Goal: Information Seeking & Learning: Learn about a topic

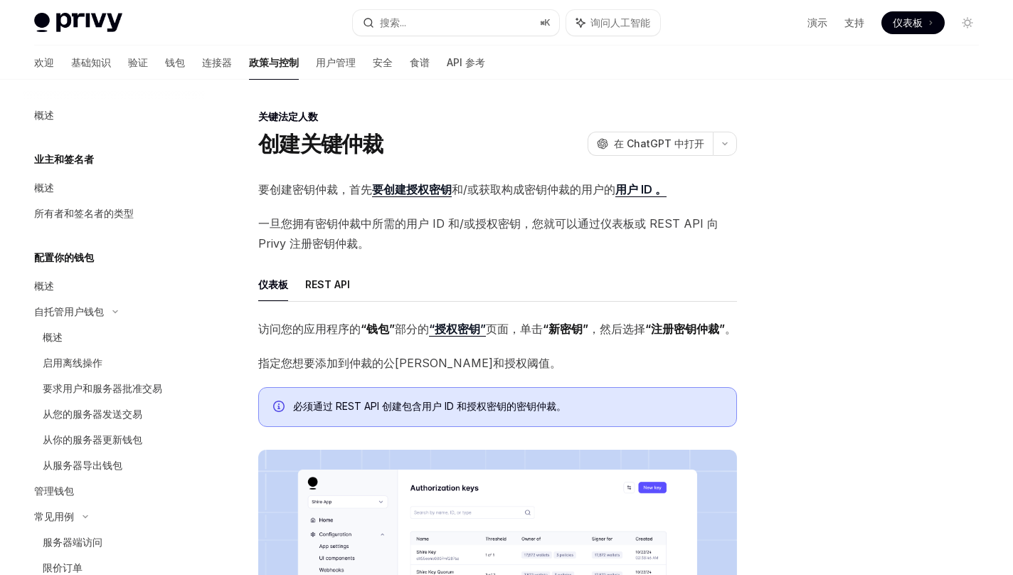
scroll to position [734, 0]
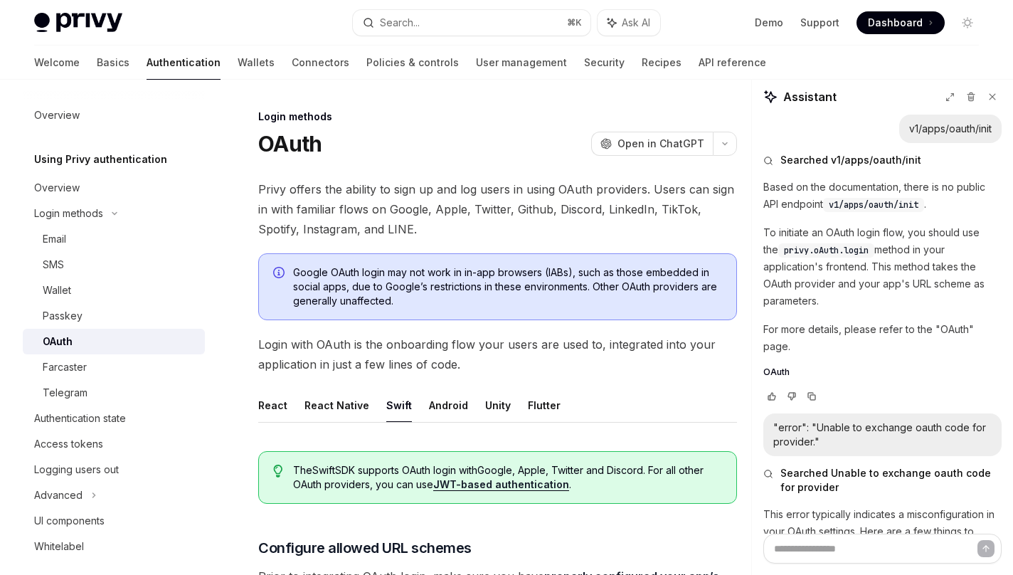
scroll to position [344, 0]
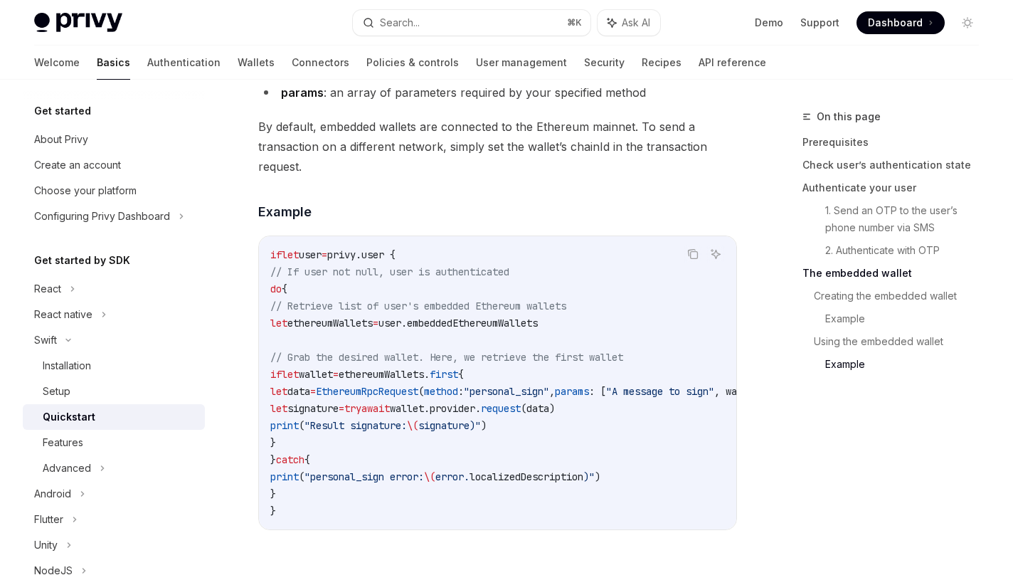
scroll to position [3067, 0]
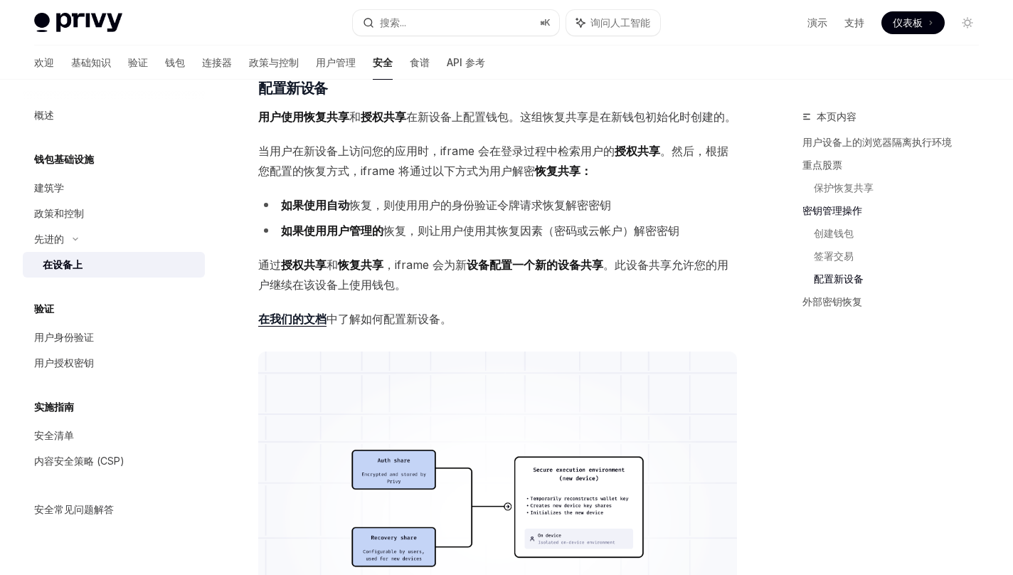
scroll to position [2783, 0]
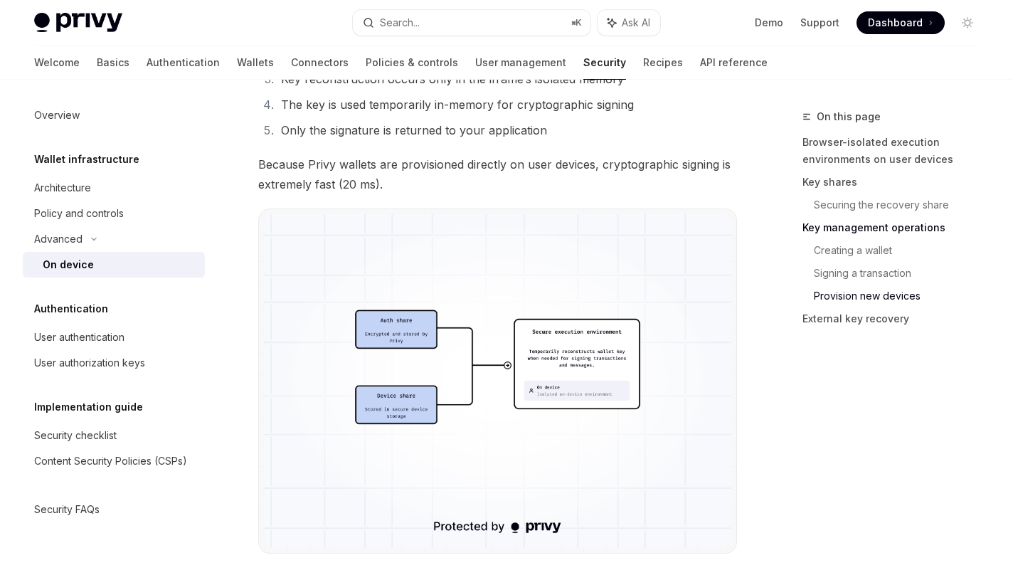
click at [490, 154] on span "Because Privy wallets are provisioned directly on user devices, cryptographic s…" at bounding box center [497, 174] width 479 height 40
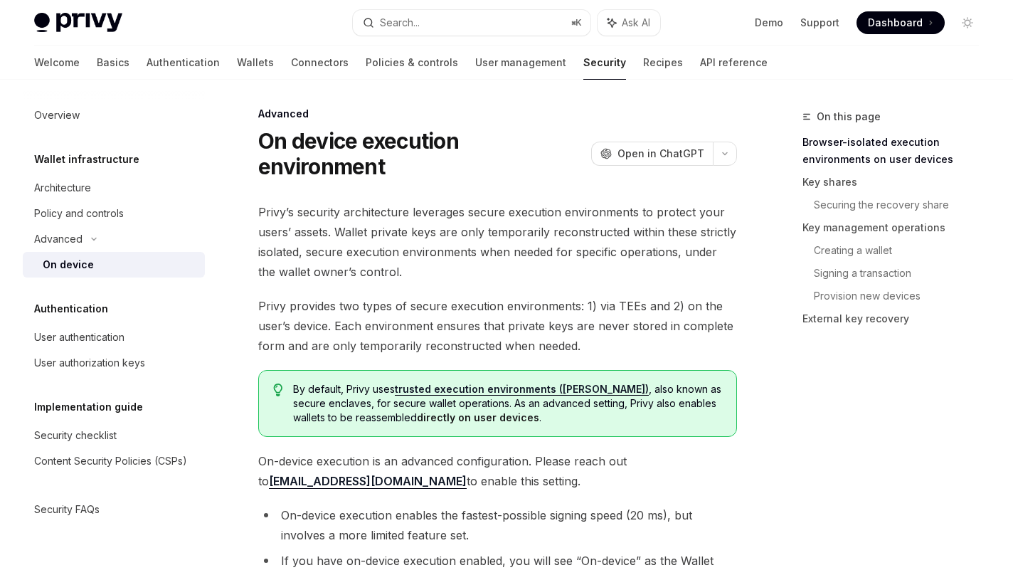
scroll to position [0, 0]
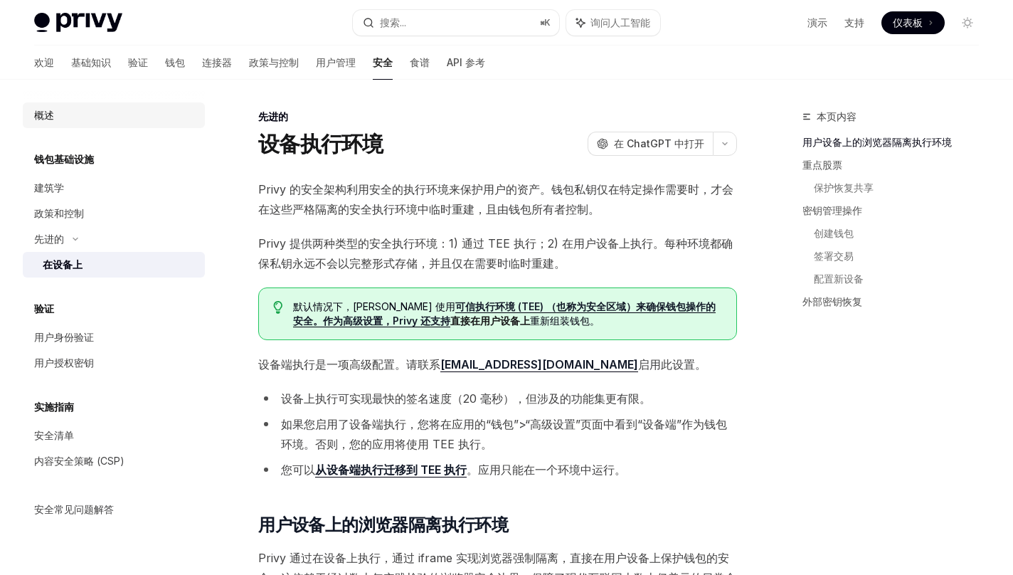
click at [53, 110] on font "概述" at bounding box center [44, 115] width 20 height 12
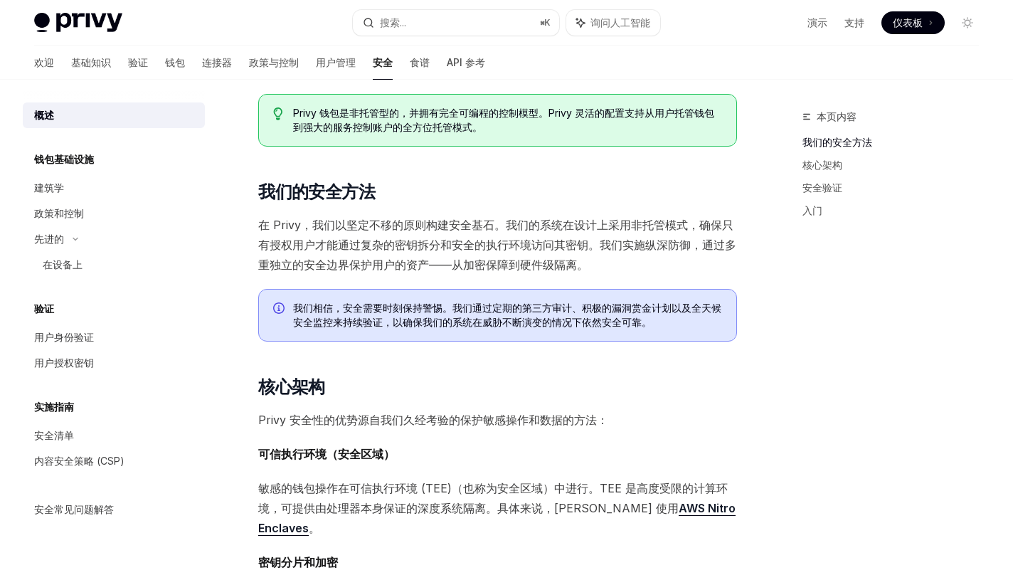
scroll to position [121, 0]
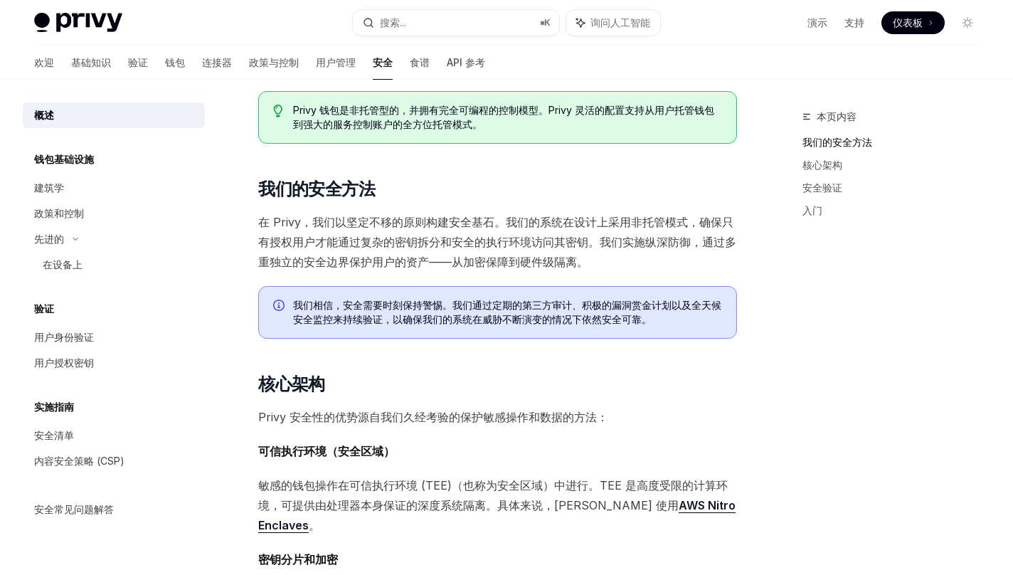
drag, startPoint x: 511, startPoint y: 231, endPoint x: 515, endPoint y: 219, distance: 12.2
click at [515, 219] on font "在 Privy，我们以坚定不移的原则构建安全基石。我们的系统在设计上采用非托管模式，确保只有授权用户才能通过复杂的密钥拆分和安全的执行环境访问其密钥。我们实施…" at bounding box center [497, 242] width 478 height 54
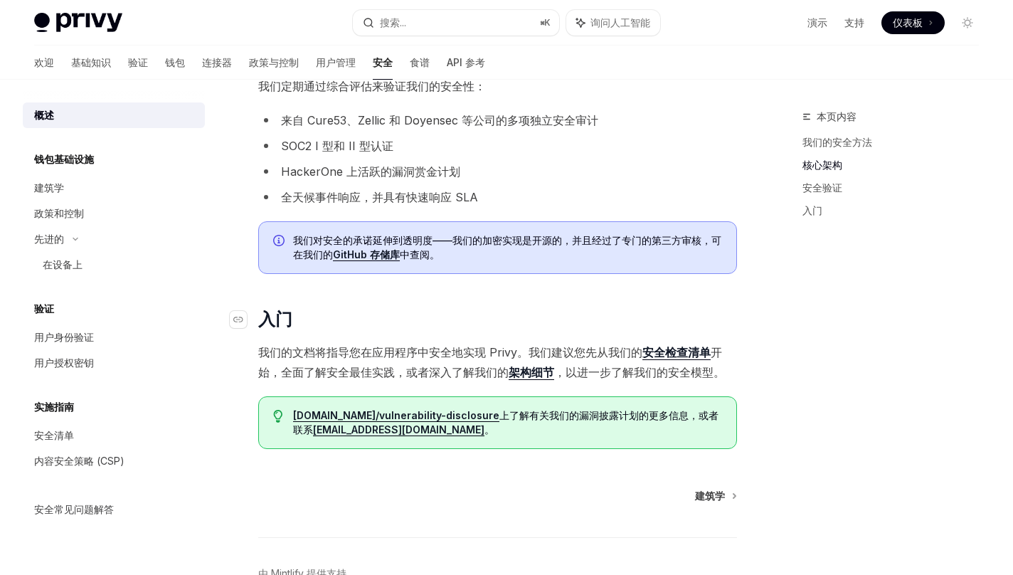
scroll to position [823, 0]
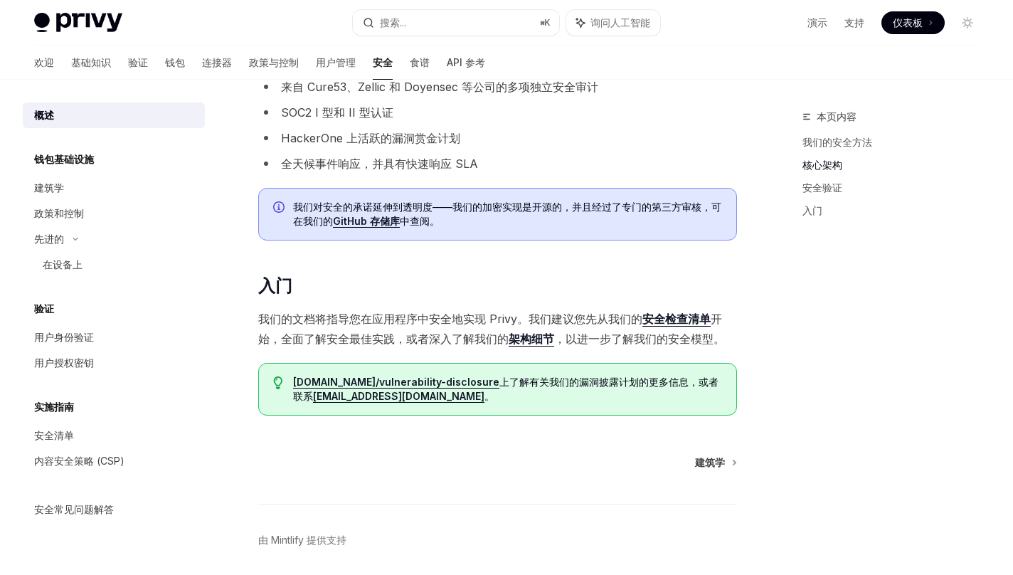
click at [684, 309] on span "我们的文档将指导您在应用程序中安全地实现 Privy。我们建议您先从我们的 安全检查清单 开始，全面了解安全最佳实践，或者深入了解我们的 架构细节 ，以进一步…" at bounding box center [497, 329] width 479 height 40
click at [680, 312] on font "安全检查清单" at bounding box center [677, 319] width 68 height 14
type textarea "*"
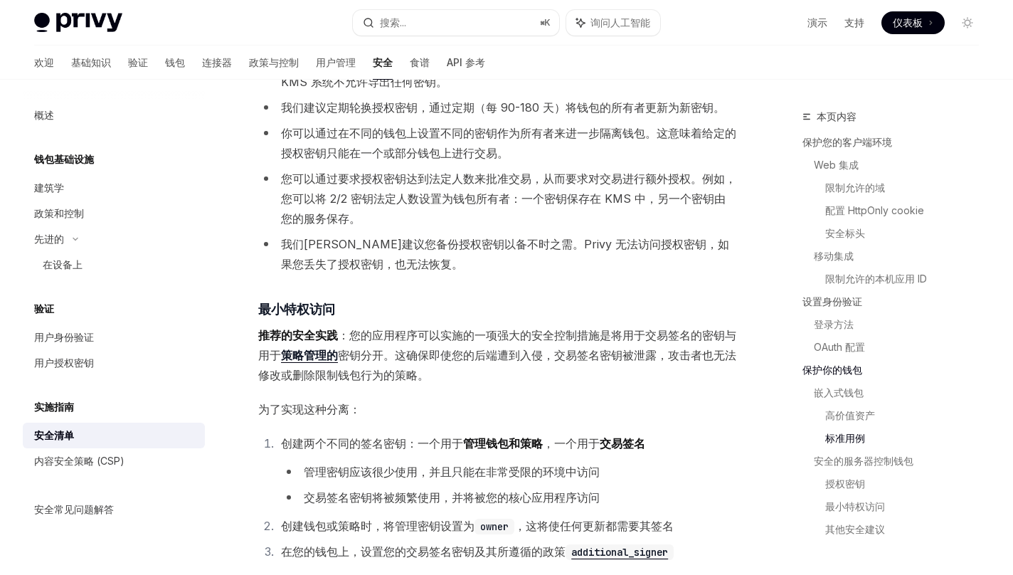
scroll to position [2257, 0]
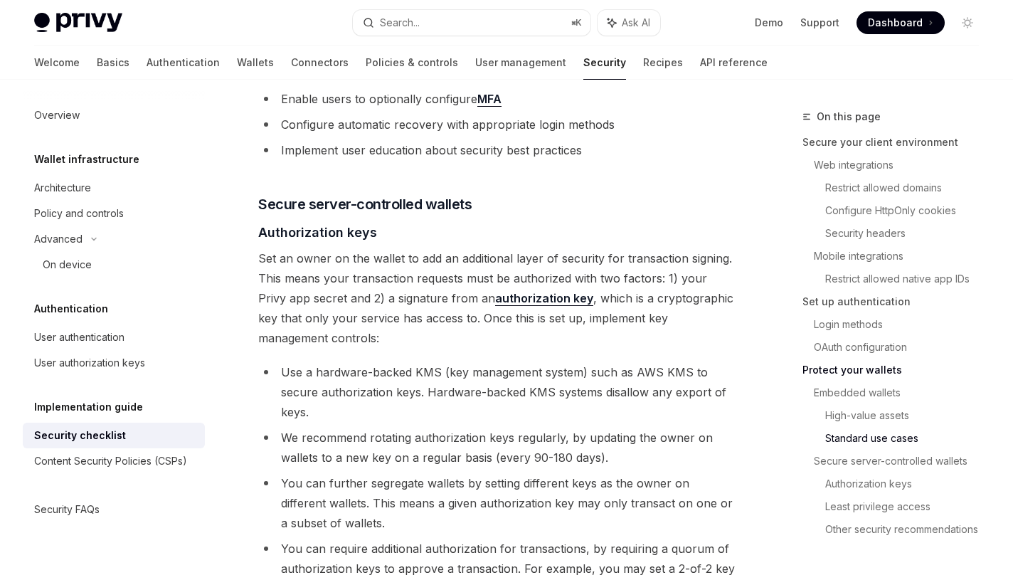
click at [589, 342] on span "Set an owner on the wallet to add an additional layer of security for transacti…" at bounding box center [497, 298] width 479 height 100
click at [528, 300] on link "authorization key" at bounding box center [544, 298] width 98 height 15
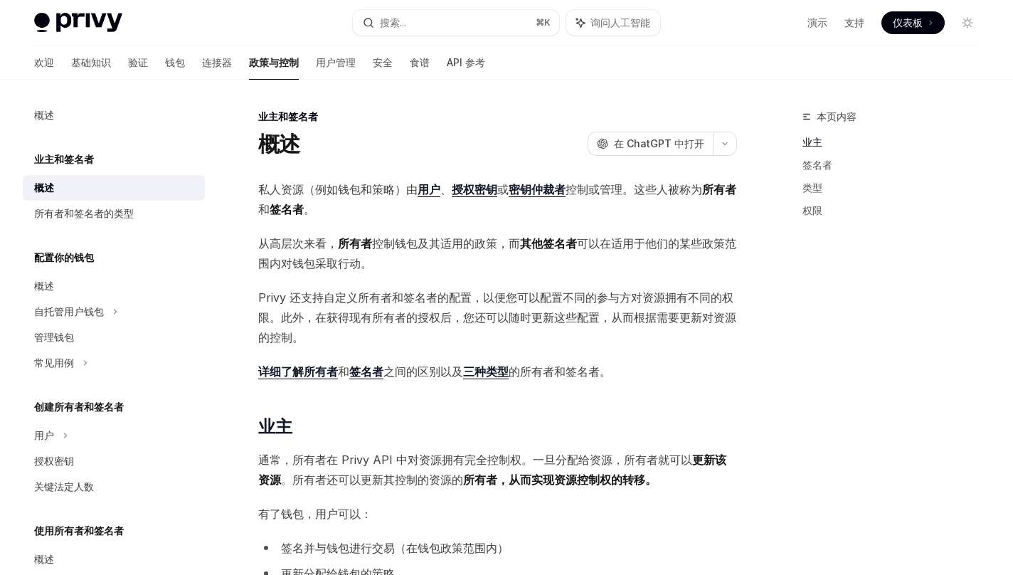
click at [492, 255] on span "从高层次来看， 所有者 控制钱包及其适用的政策，而 其他签名者 可以在适用于他们的某些政策范围内对钱包采取行动。" at bounding box center [497, 253] width 479 height 40
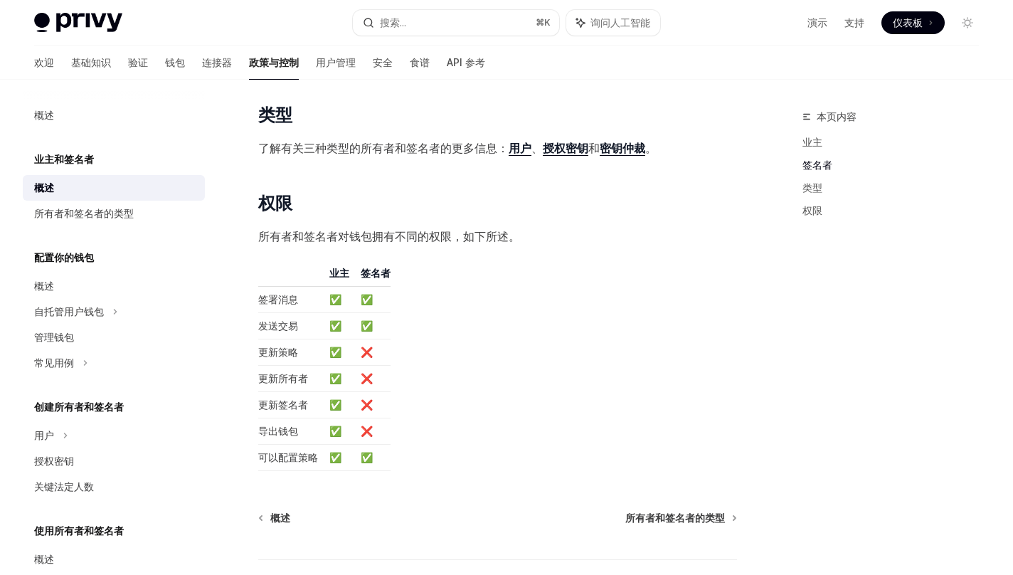
scroll to position [992, 0]
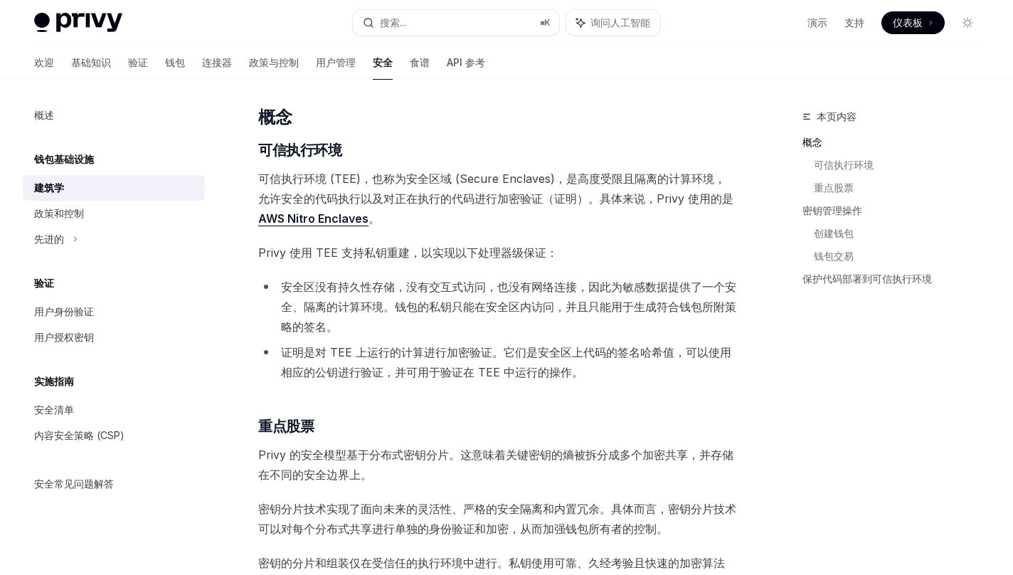
scroll to position [238, 0]
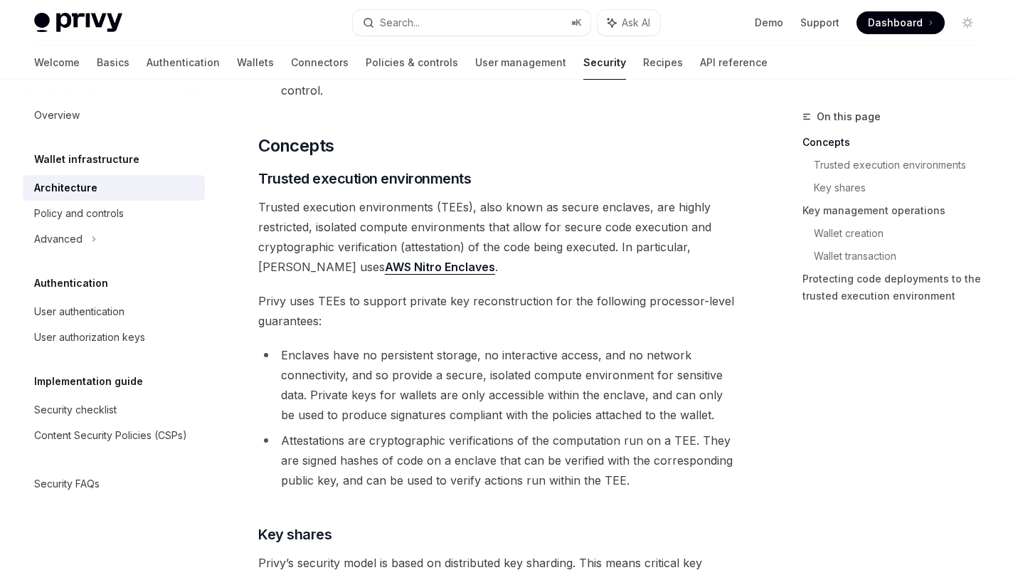
click at [485, 226] on span "Trusted execution environments (TEEs), also known as secure enclaves, are highl…" at bounding box center [497, 237] width 479 height 80
